Goal: Task Accomplishment & Management: Complete application form

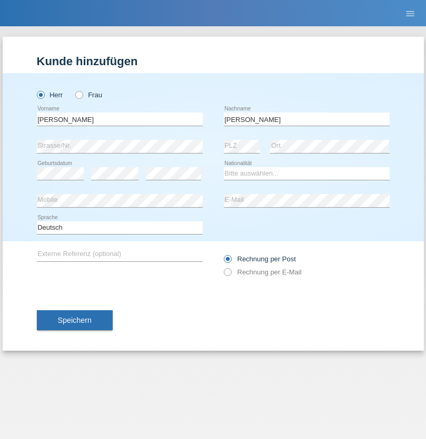
type input "Hager"
select select "CH"
radio input "true"
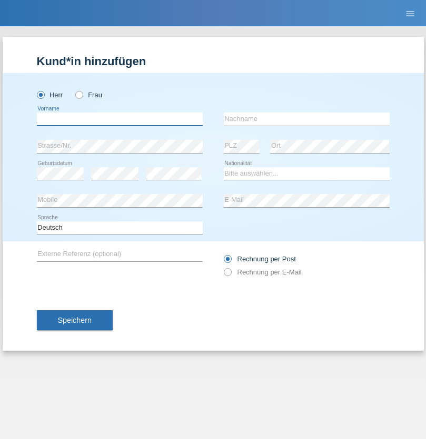
click at [119, 119] on input "text" at bounding box center [120, 119] width 166 height 13
type input "Remo"
click at [306, 119] on input "text" at bounding box center [307, 119] width 166 height 13
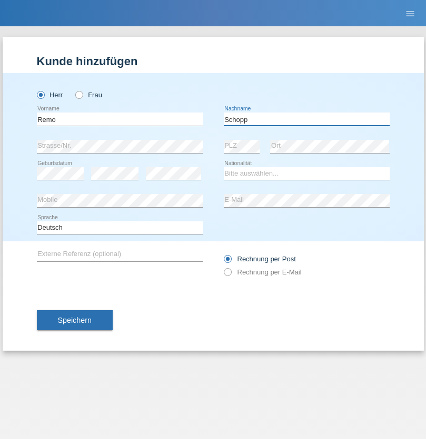
type input "Schopp"
select select "CH"
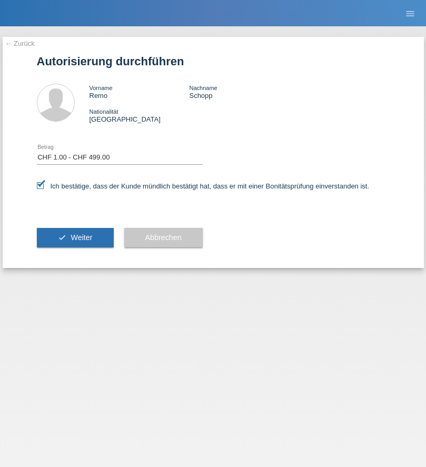
select select "1"
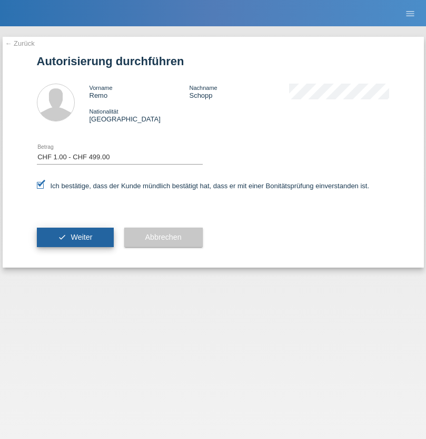
click at [75, 237] on span "Weiter" at bounding box center [82, 237] width 22 height 8
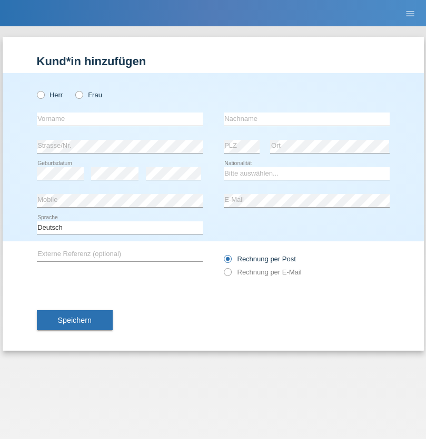
radio input "true"
click at [119, 119] on input "text" at bounding box center [120, 119] width 166 height 13
type input "Lucjan Patryk"
click at [306, 119] on input "text" at bounding box center [307, 119] width 166 height 13
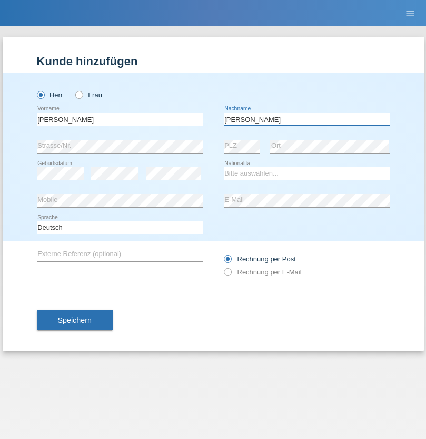
type input "Wiszniewski"
select select "PL"
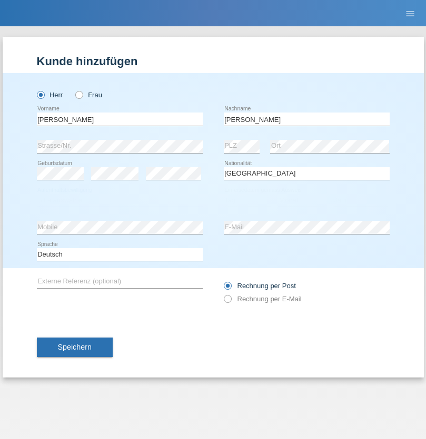
select select "C"
select select "11"
select select "03"
select select "2021"
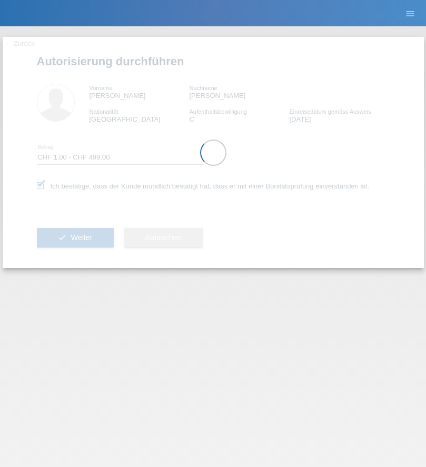
select select "1"
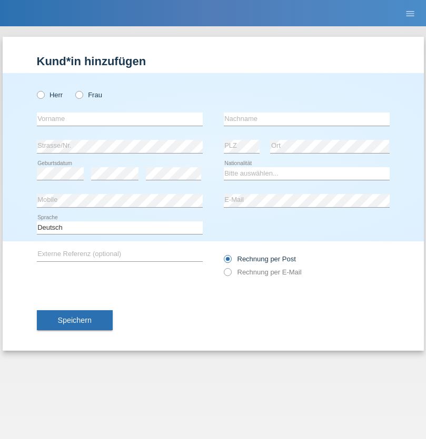
radio input "true"
click at [119, 119] on input "text" at bounding box center [120, 119] width 166 height 13
type input "[PERSON_NAME]"
click at [306, 119] on input "text" at bounding box center [307, 119] width 166 height 13
type input "Conceicao"
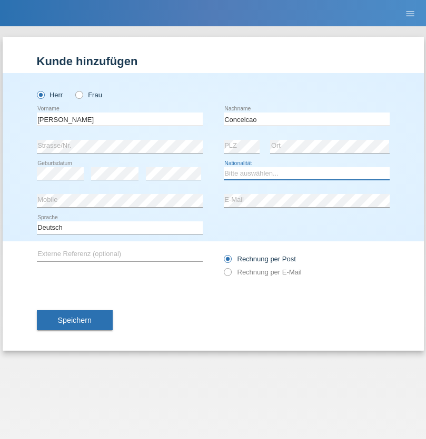
select select "CH"
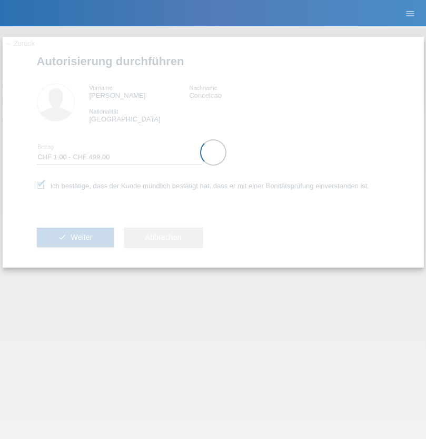
select select "1"
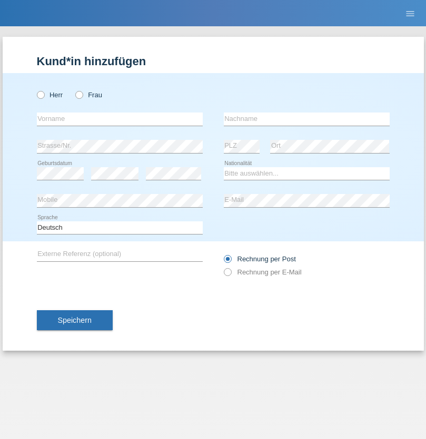
radio input "true"
click at [119, 119] on input "text" at bounding box center [120, 119] width 166 height 13
type input "Burim"
click at [306, 119] on input "text" at bounding box center [307, 119] width 166 height 13
type input "Abazi"
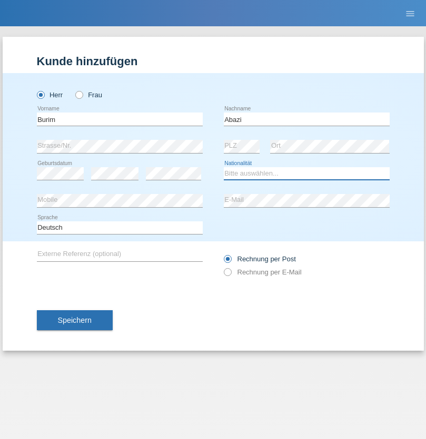
select select "RS"
select select "C"
select select "14"
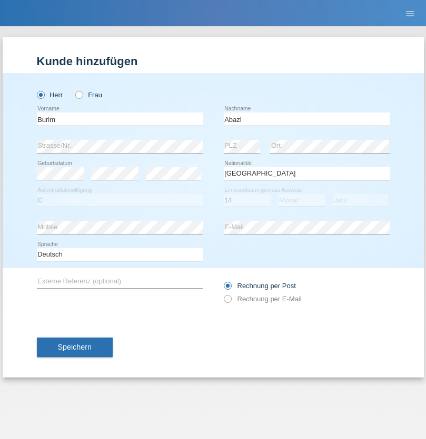
select select "03"
select select "2021"
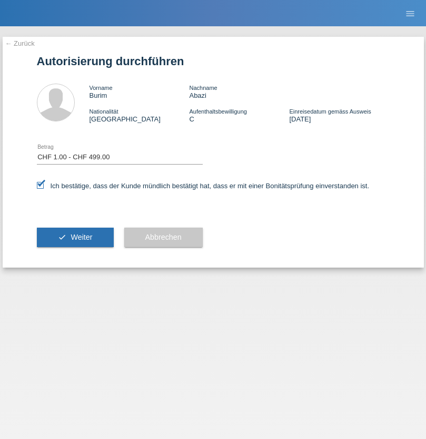
select select "1"
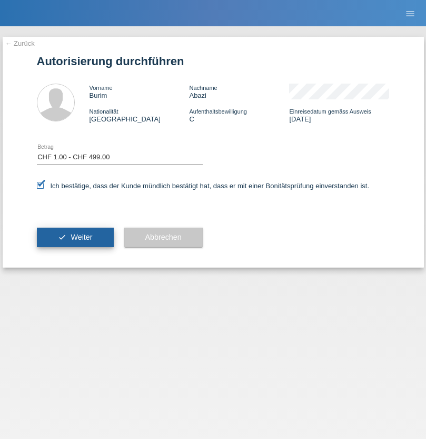
click at [75, 237] on span "Weiter" at bounding box center [82, 237] width 22 height 8
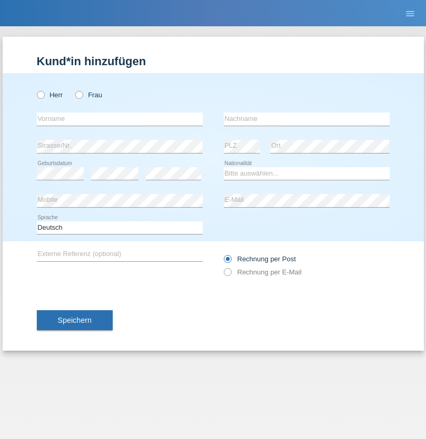
radio input "true"
click at [119, 119] on input "text" at bounding box center [120, 119] width 166 height 13
type input "Aid"
click at [306, 119] on input "text" at bounding box center [307, 119] width 166 height 13
type input "Sabani"
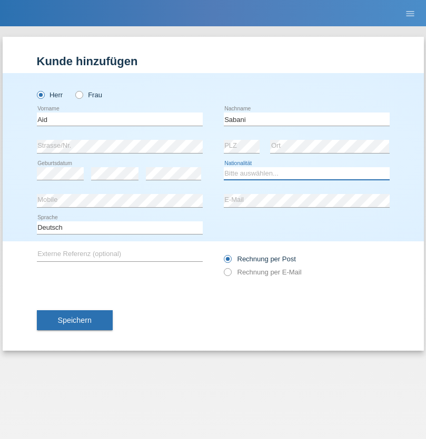
select select "FR"
select select "C"
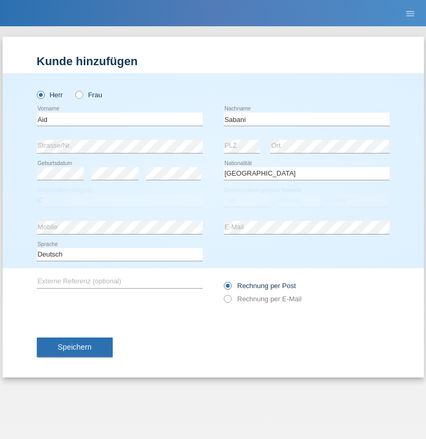
select select "01"
select select "02"
select select "2012"
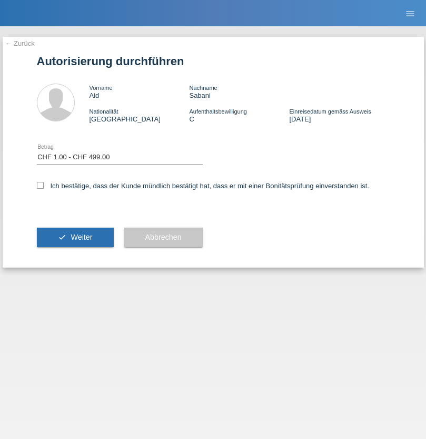
select select "1"
checkbox input "true"
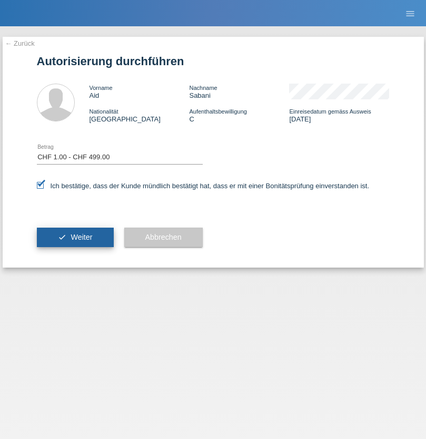
click at [75, 237] on span "Weiter" at bounding box center [82, 237] width 22 height 8
